Goal: Task Accomplishment & Management: Complete application form

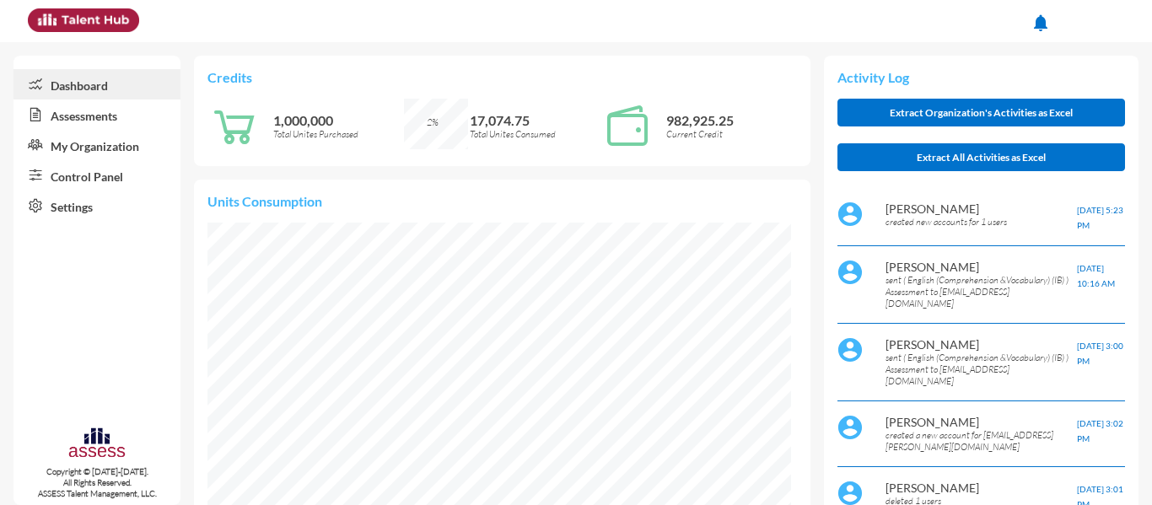
scroll to position [132, 265]
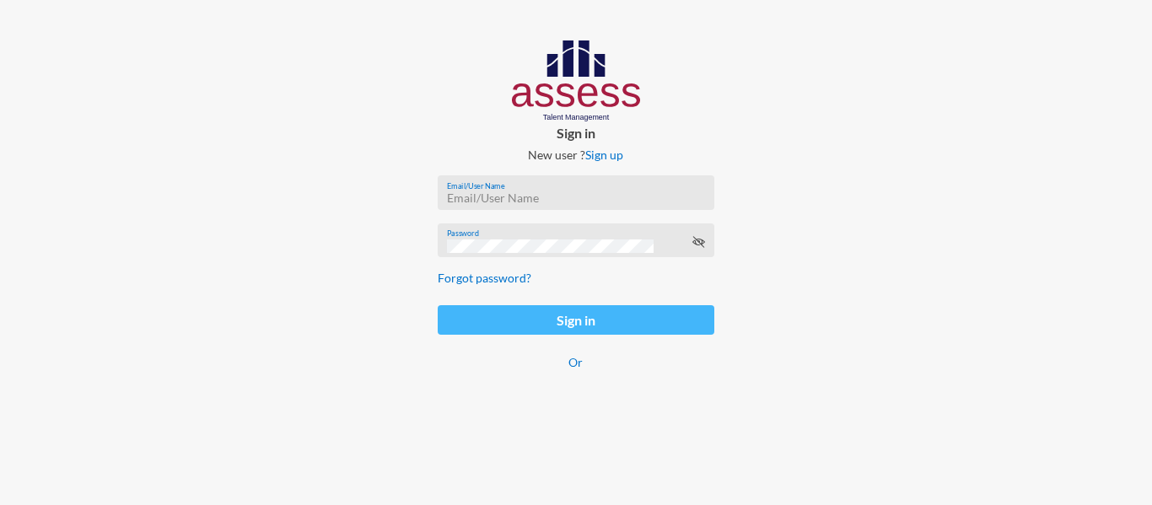
type input "[PERSON_NAME][EMAIL_ADDRESS][PERSON_NAME][DOMAIN_NAME]"
click at [503, 325] on button "Sign in" at bounding box center [576, 320] width 276 height 30
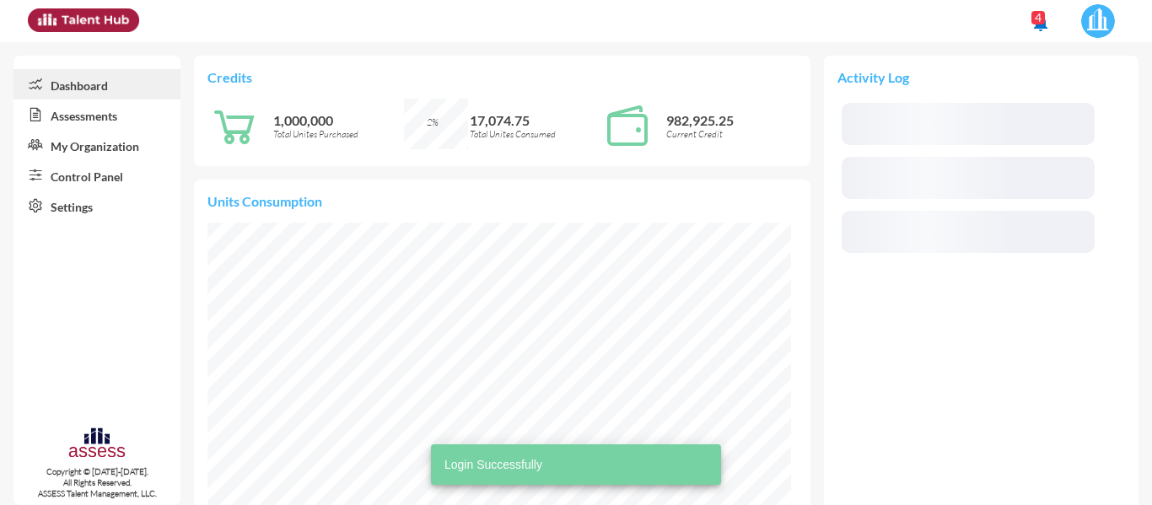
scroll to position [292, 584]
click at [121, 178] on link "Control Panel" at bounding box center [96, 175] width 167 height 30
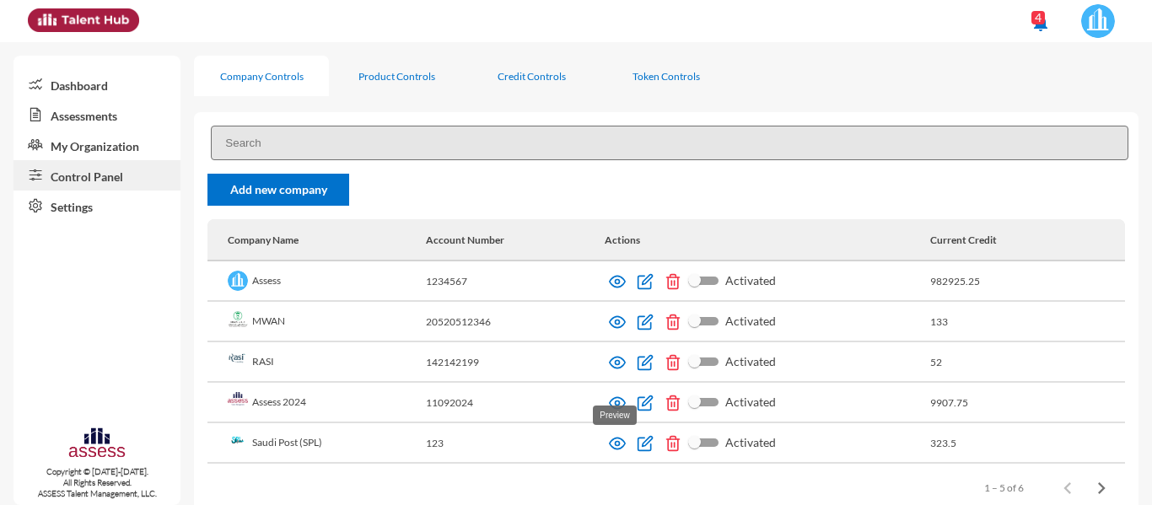
click at [617, 435] on img at bounding box center [617, 443] width 17 height 17
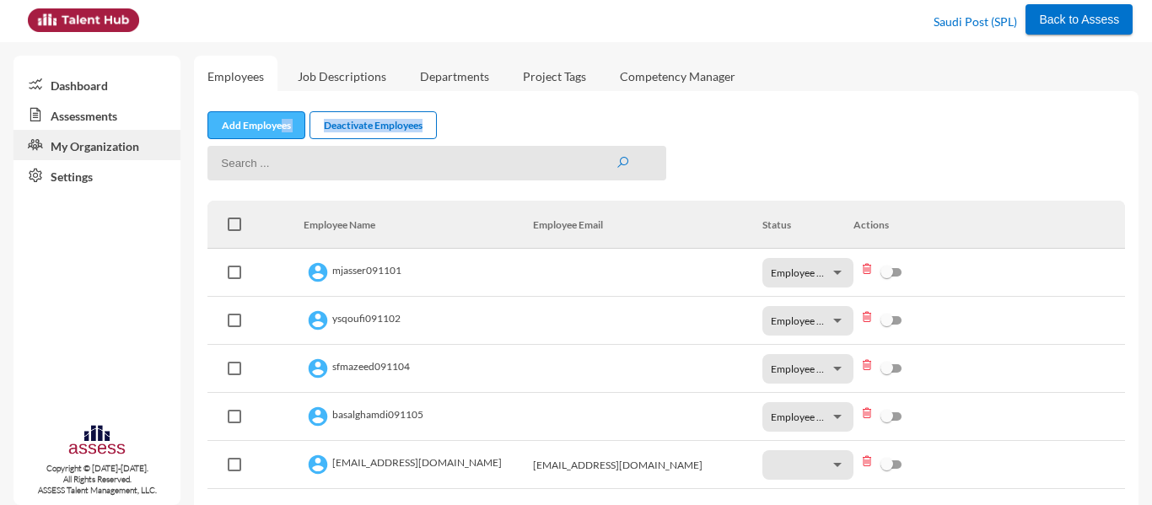
drag, startPoint x: 283, startPoint y: 140, endPoint x: 280, endPoint y: 132, distance: 9.1
click at [280, 132] on div "Add Employees Deactivate Employees Employee Name Employee Email Status Actions …" at bounding box center [666, 320] width 945 height 459
click at [280, 132] on link "Add Employees" at bounding box center [257, 125] width 98 height 28
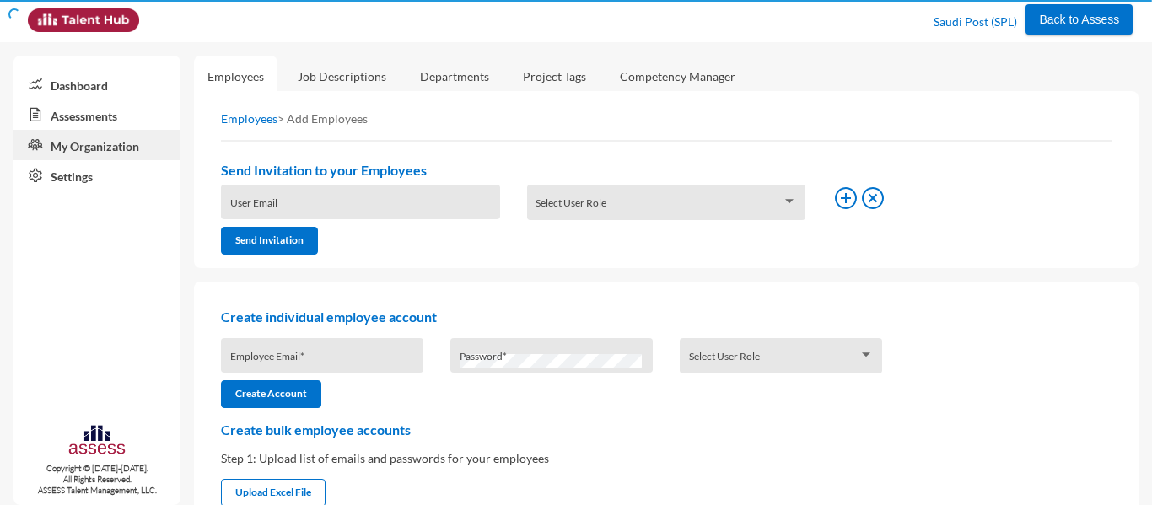
type input "[PERSON_NAME][EMAIL_ADDRESS][PERSON_NAME][DOMAIN_NAME]"
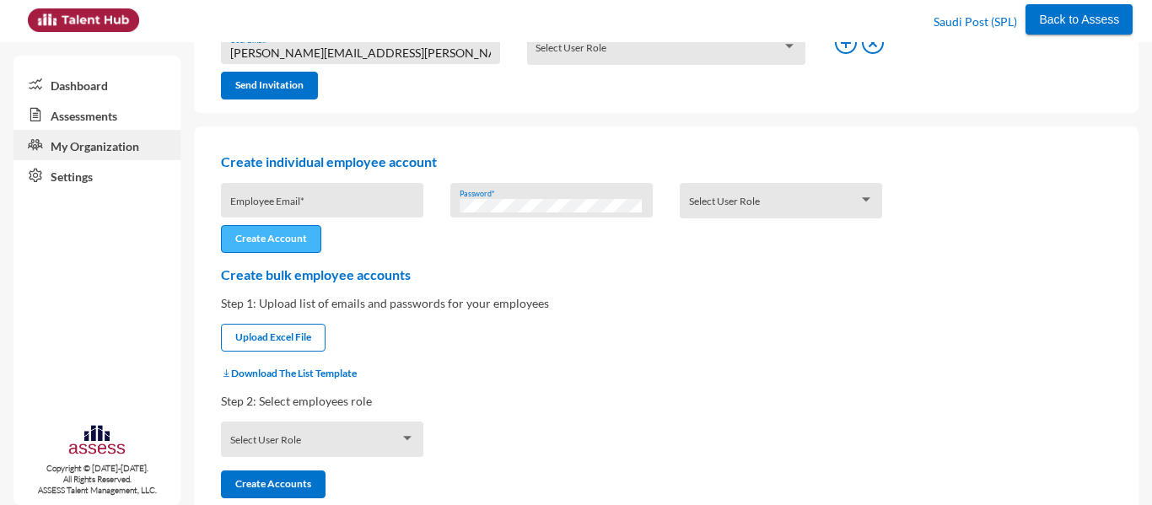
scroll to position [157, 0]
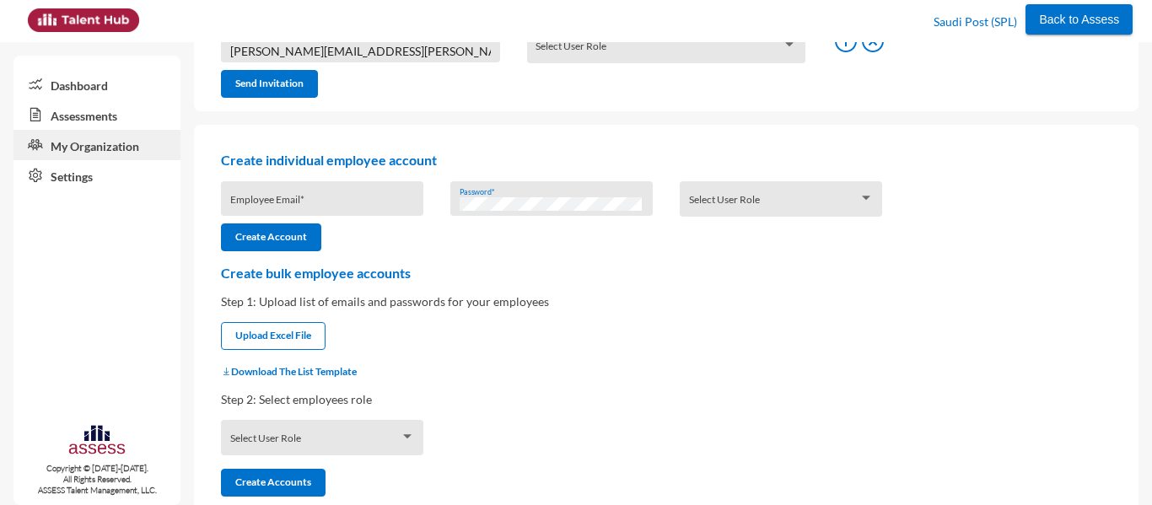
click at [261, 378] on div "Download The List Template" at bounding box center [667, 371] width 918 height 15
click at [261, 372] on button "Download The List Template" at bounding box center [289, 371] width 136 height 13
click at [294, 336] on input "file" at bounding box center [273, 338] width 103 height 18
type input "C:\fakepath\UserListTemplate.csv"
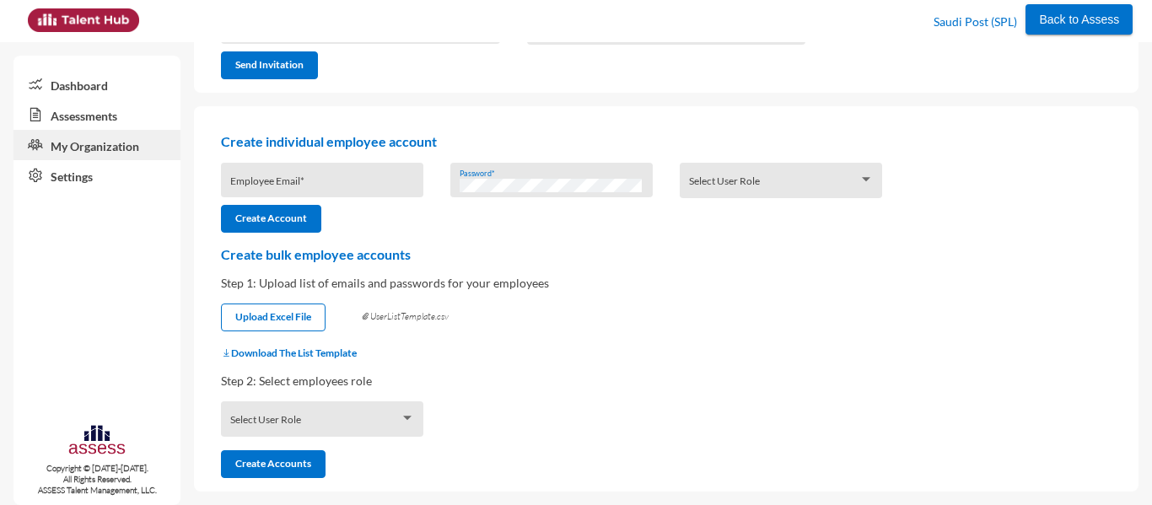
click at [355, 412] on div "Select User Role" at bounding box center [322, 423] width 185 height 26
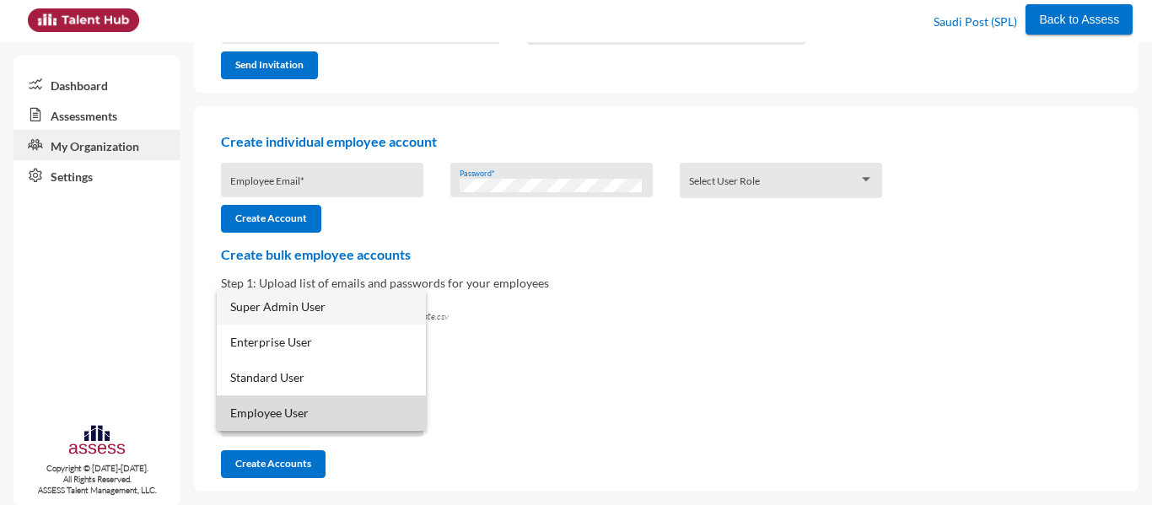
click at [347, 405] on span "Employee User" at bounding box center [321, 413] width 182 height 35
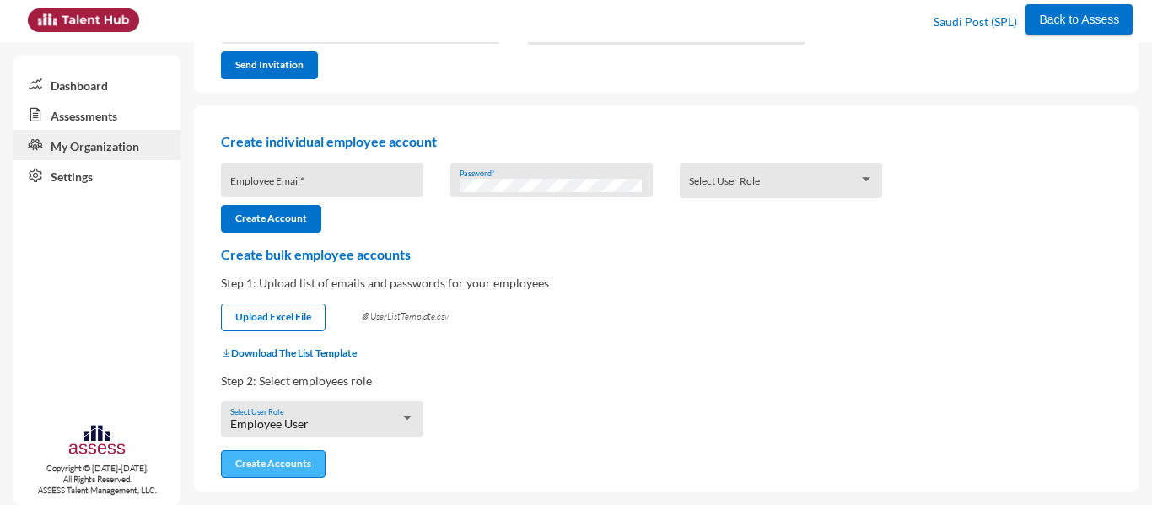
click at [287, 456] on button "Create Accounts" at bounding box center [273, 464] width 105 height 28
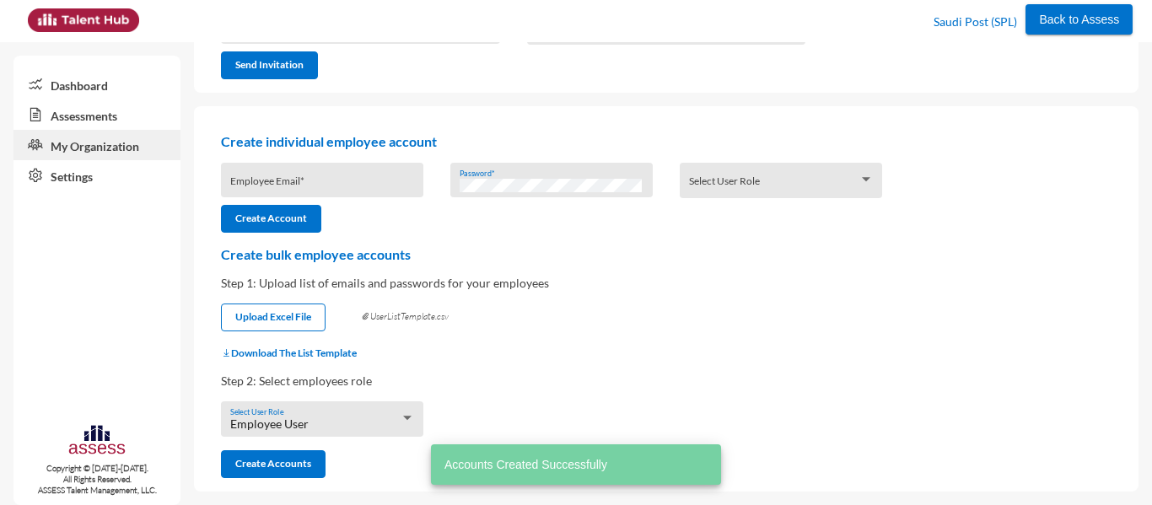
click at [109, 121] on link "Assessments" at bounding box center [96, 115] width 167 height 30
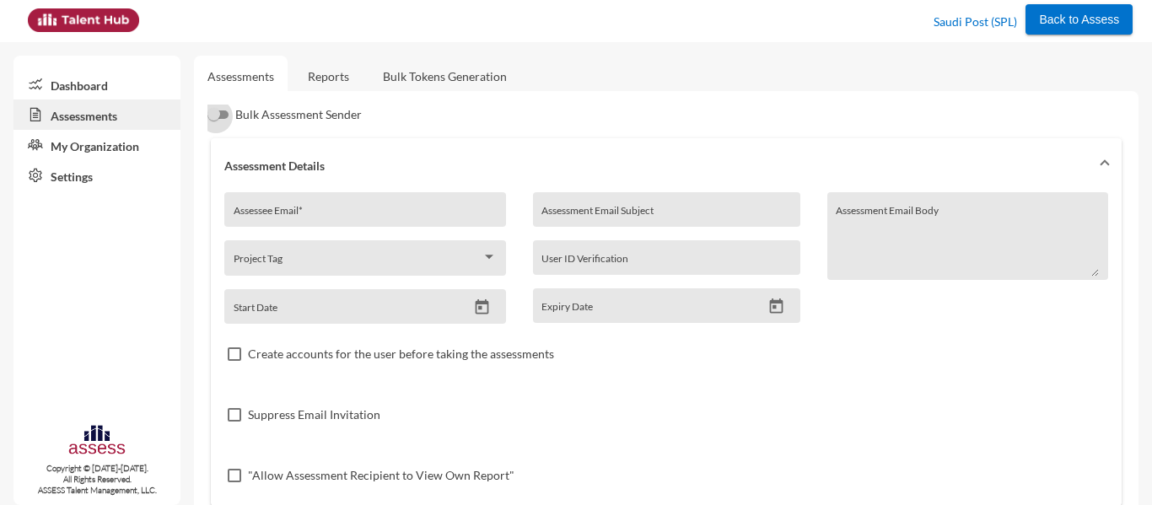
click at [208, 107] on label "Bulk Assessment Sender" at bounding box center [285, 115] width 154 height 20
click at [215, 119] on input "Bulk Assessment Sender" at bounding box center [215, 119] width 1 height 1
checkbox input "true"
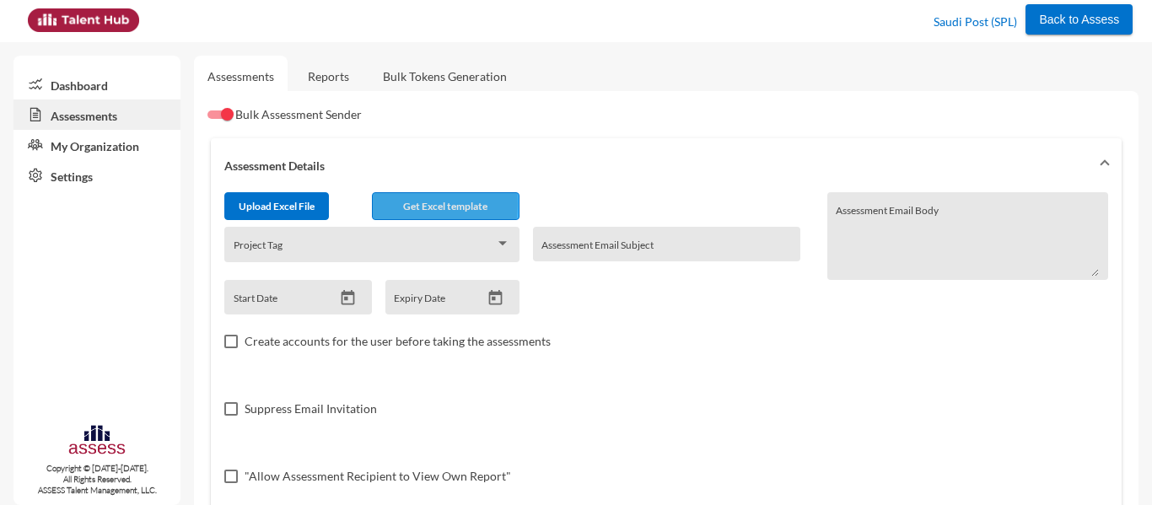
click at [406, 203] on span "Get Excel template" at bounding box center [445, 206] width 84 height 13
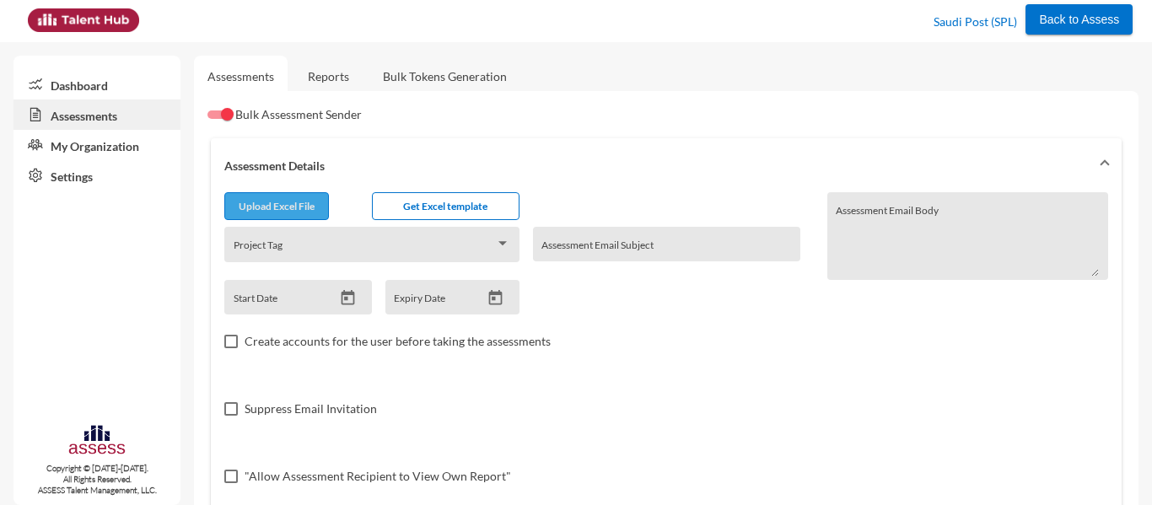
click at [288, 206] on input "file" at bounding box center [276, 209] width 103 height 18
type input "C:\fakepath\excel.csv"
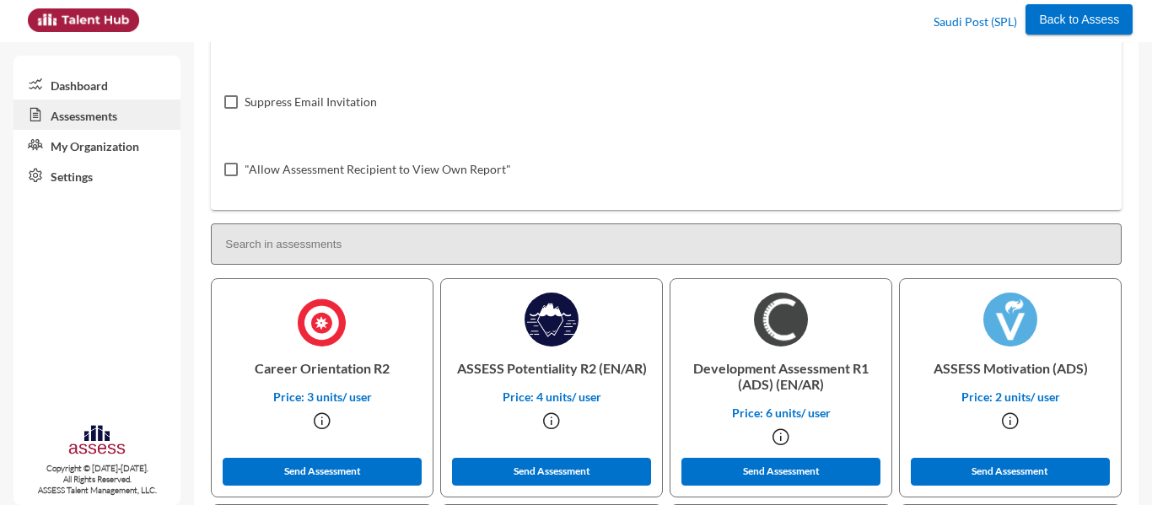
scroll to position [572, 0]
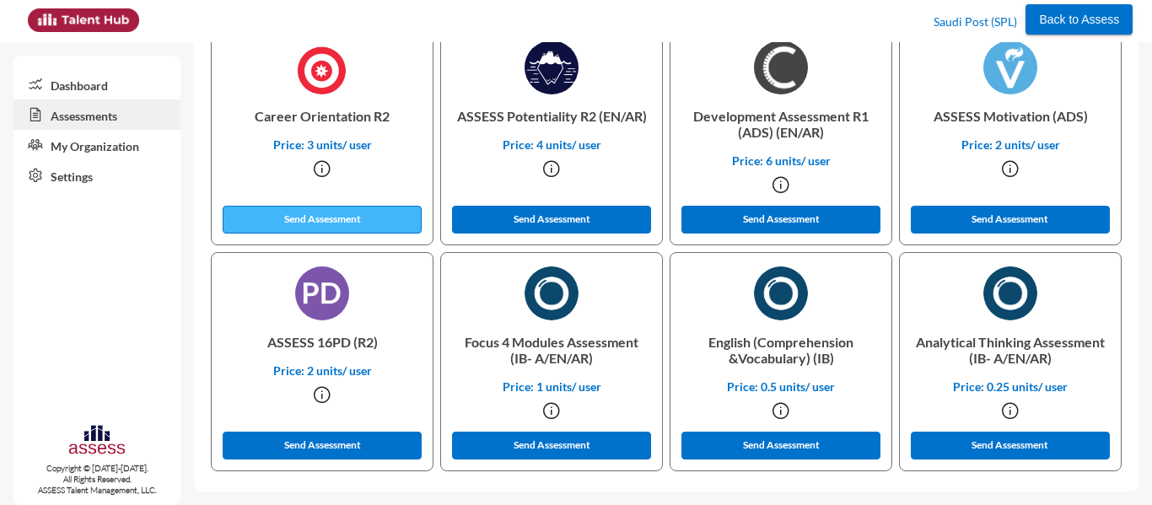
click at [348, 226] on button "Send Assessment" at bounding box center [322, 220] width 199 height 28
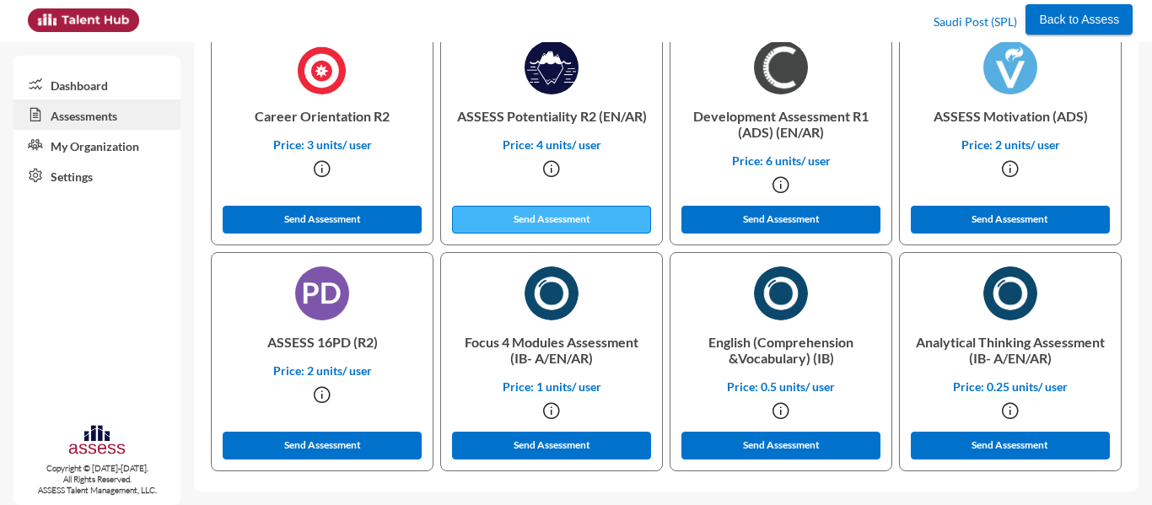
click at [528, 208] on button "Send Assessment" at bounding box center [551, 220] width 199 height 28
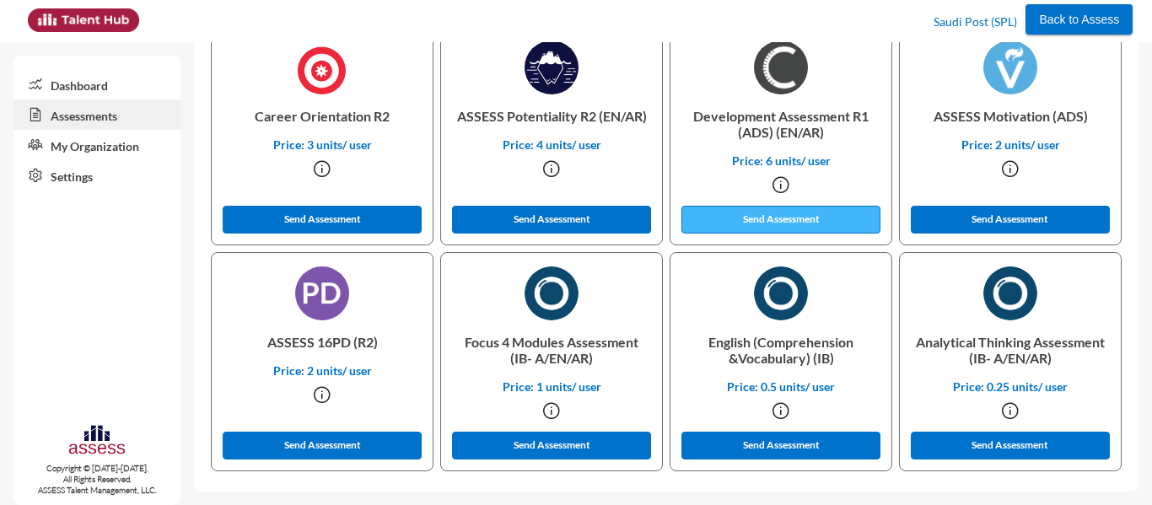
click at [726, 207] on button "Send Assessment" at bounding box center [781, 220] width 199 height 28
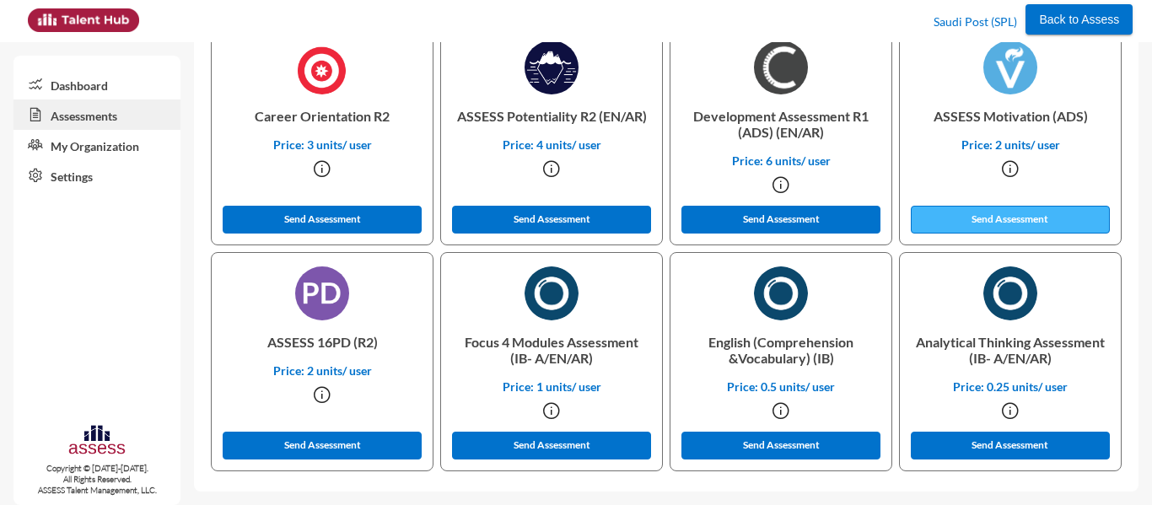
click at [962, 220] on button "Send Assessment" at bounding box center [1010, 220] width 199 height 28
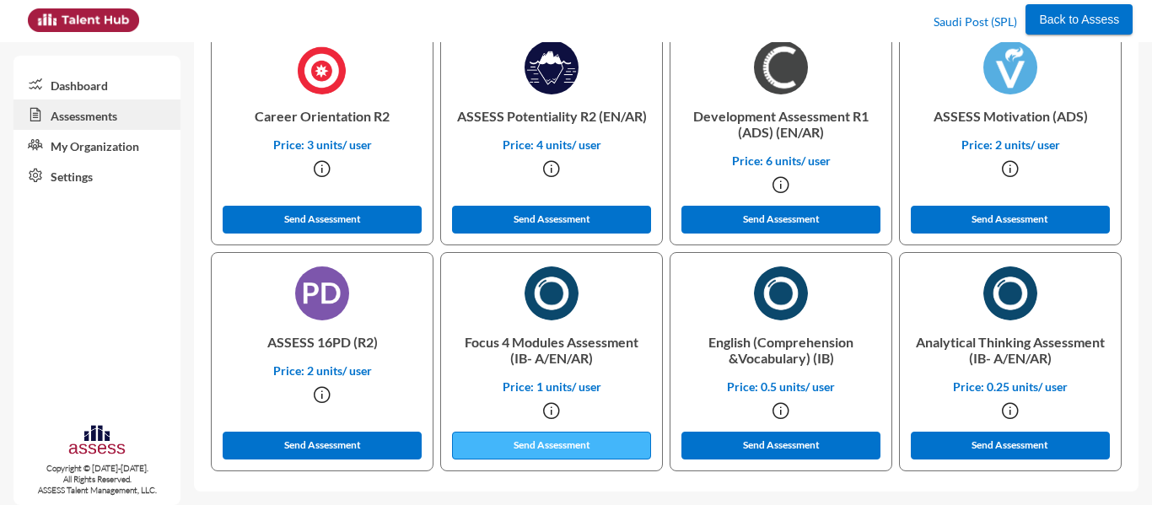
click at [592, 445] on button "Send Assessment" at bounding box center [551, 446] width 199 height 28
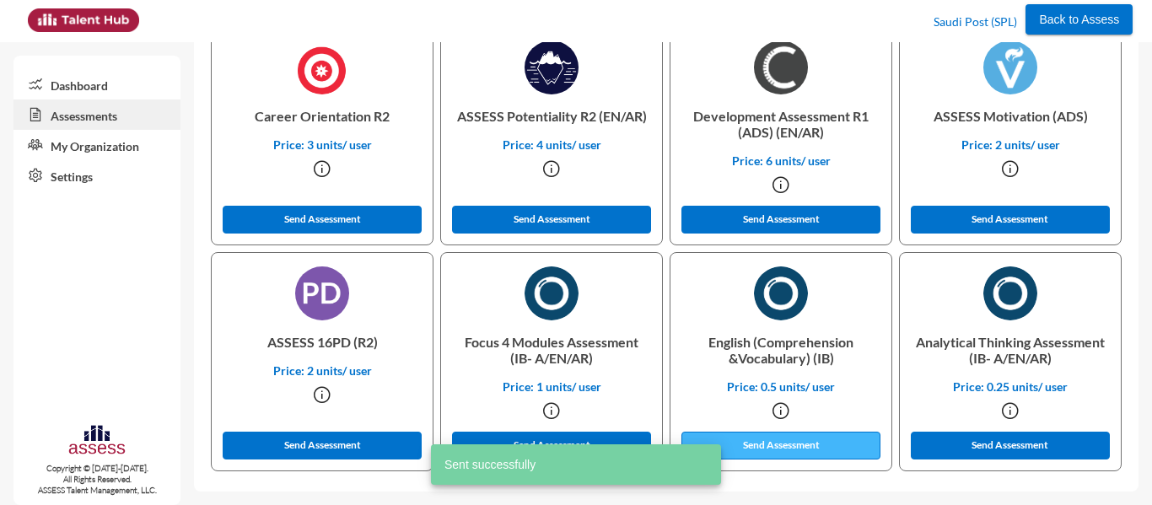
click at [801, 439] on button "Send Assessment" at bounding box center [781, 446] width 199 height 28
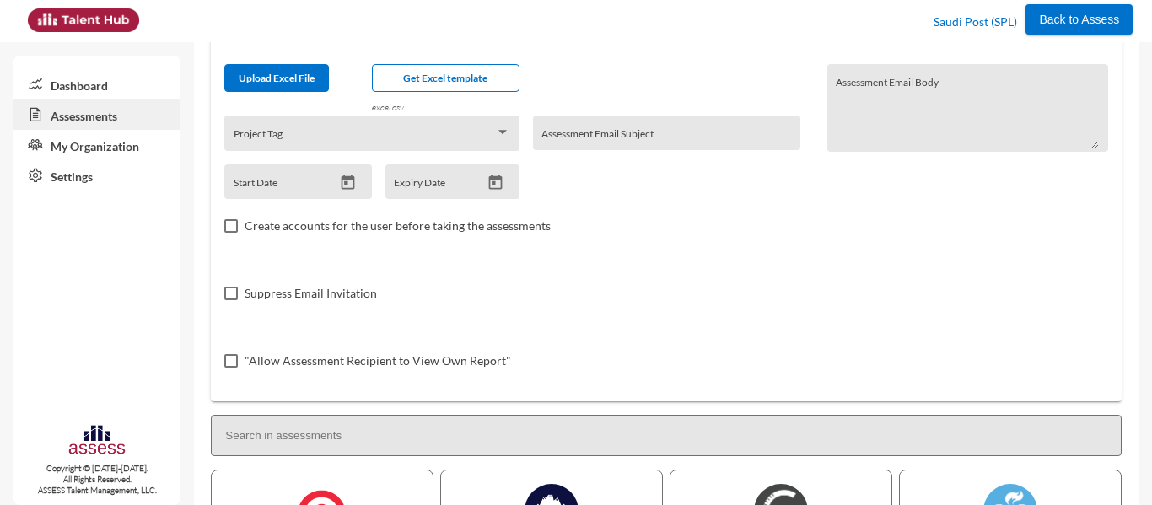
scroll to position [0, 0]
